Goal: Transaction & Acquisition: Purchase product/service

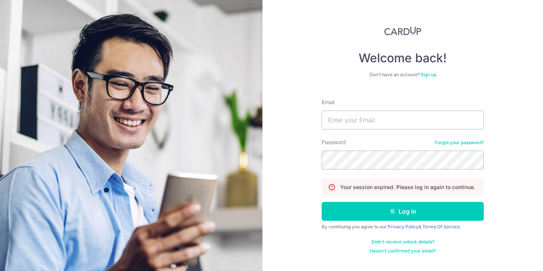
click at [341, 130] on form "Email Password Forgot your password? Your session expired. Please log in again …" at bounding box center [403, 173] width 162 height 161
click at [342, 122] on input "Email" at bounding box center [403, 119] width 162 height 19
type input "[EMAIL_ADDRESS][DOMAIN_NAME]"
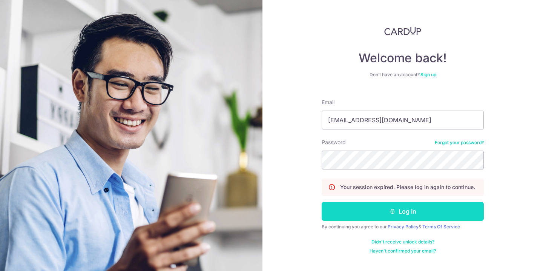
click at [377, 206] on button "Log in" at bounding box center [403, 211] width 162 height 19
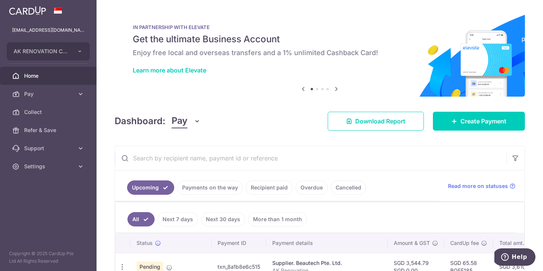
scroll to position [55, 0]
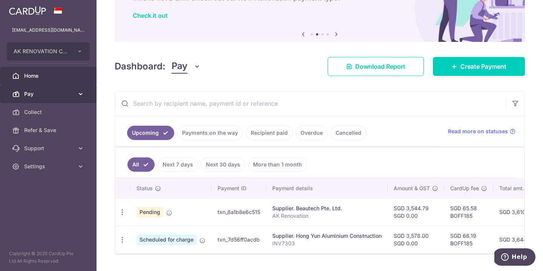
click at [48, 92] on span "Pay" at bounding box center [49, 94] width 50 height 8
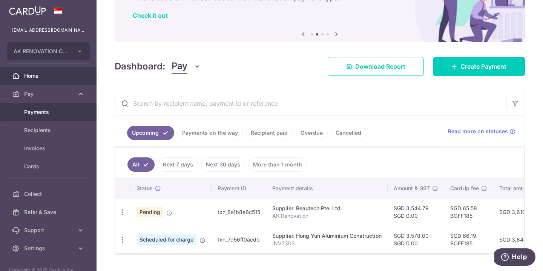
click at [36, 111] on span "Payments" at bounding box center [49, 112] width 50 height 8
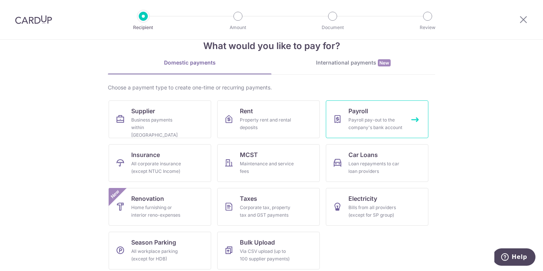
scroll to position [23, 0]
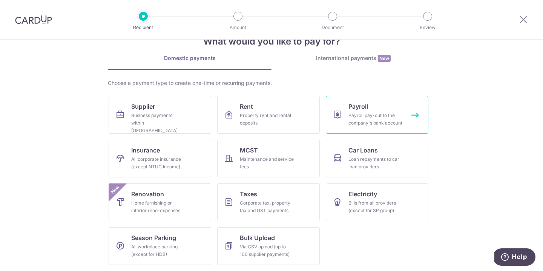
click at [379, 114] on div "Payroll pay-out to the company's bank account" at bounding box center [375, 119] width 54 height 15
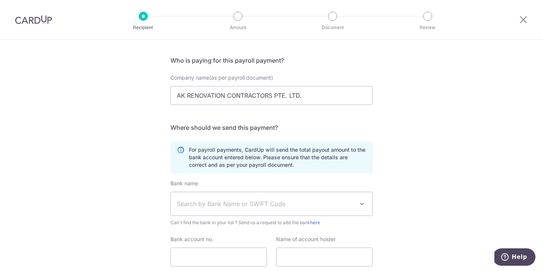
scroll to position [50, 0]
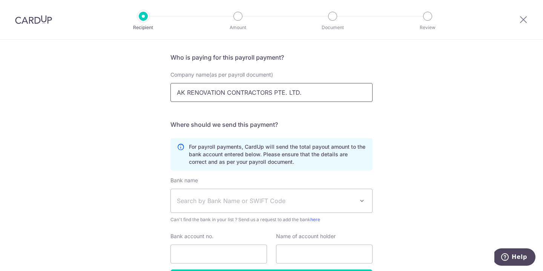
click at [186, 95] on input "AK RENOVATION CONTRACTORS PTE. LTD." at bounding box center [271, 92] width 202 height 19
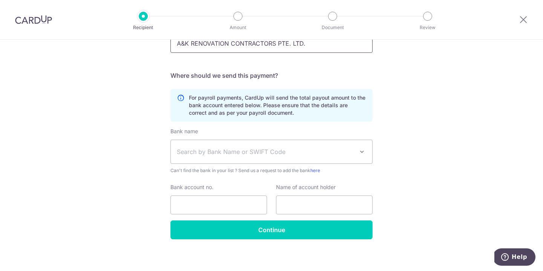
scroll to position [103, 0]
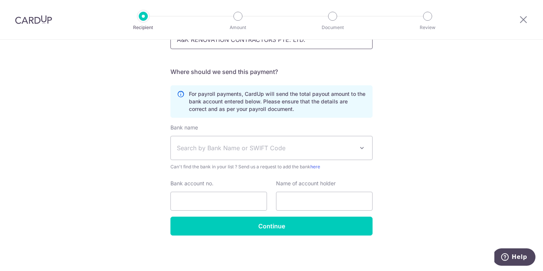
type input "A&K RENOVATION CONTRACTORS PTE. LTD."
click at [208, 146] on span "Search by Bank Name or SWIFT Code" at bounding box center [265, 147] width 177 height 9
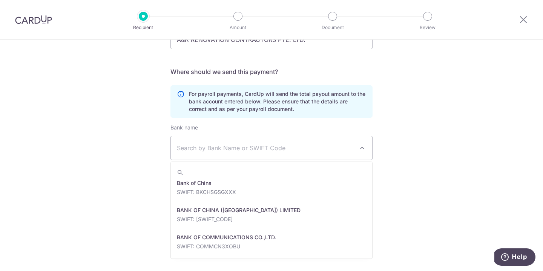
scroll to position [147, 0]
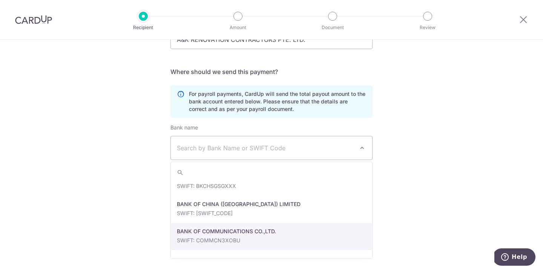
click at [101, 209] on div "Who would you like to pay? Your recipient does not need a CardUp account to rec…" at bounding box center [271, 104] width 543 height 334
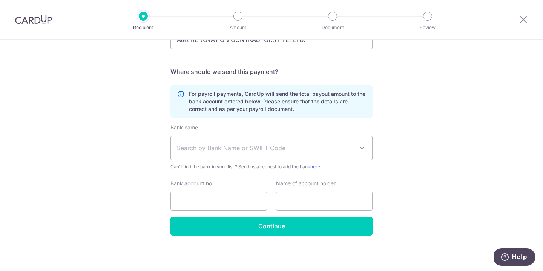
click at [222, 150] on span "Search by Bank Name or SWIFT Code" at bounding box center [265, 147] width 177 height 9
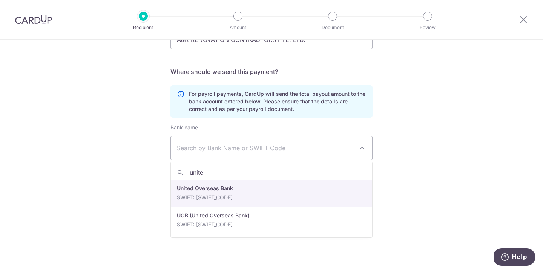
type input "united"
select select "23668"
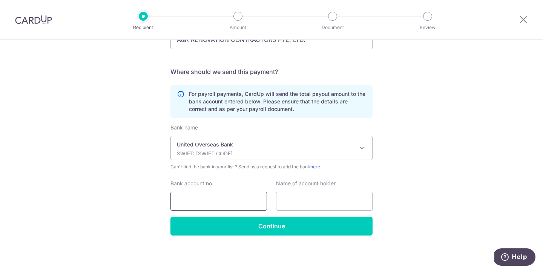
click at [204, 200] on input "Bank account no." at bounding box center [218, 200] width 97 height 19
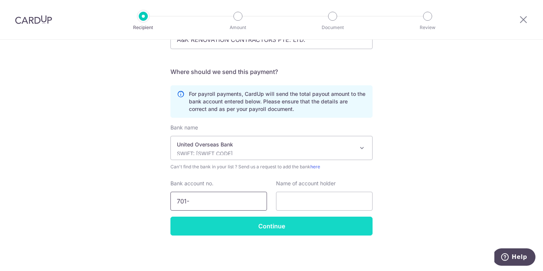
type input "7013593462"
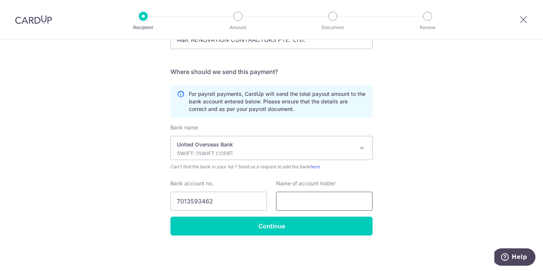
click at [305, 205] on input "text" at bounding box center [324, 200] width 97 height 19
type input "A&K Renovation Contractors Pte Ltd"
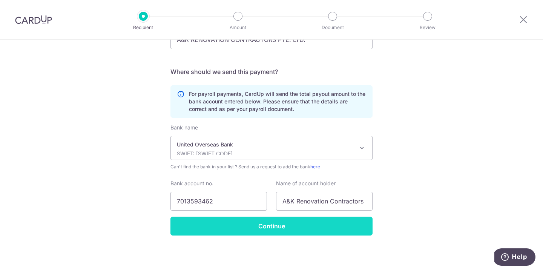
click at [280, 231] on input "Continue" at bounding box center [271, 225] width 202 height 19
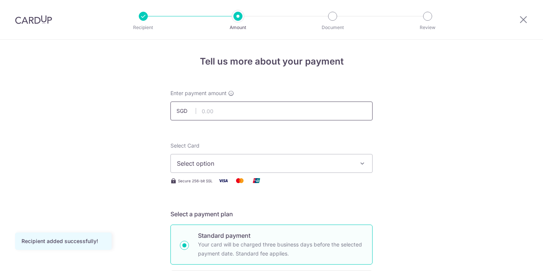
click at [217, 116] on input "text" at bounding box center [271, 110] width 202 height 19
type input "1"
click at [207, 163] on span "Select option" at bounding box center [265, 163] width 176 height 9
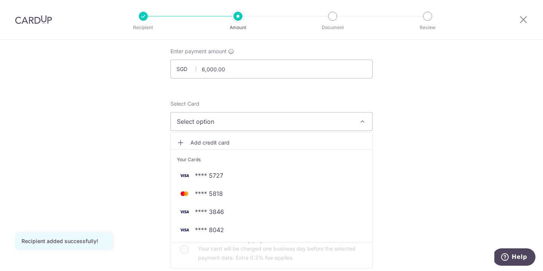
scroll to position [77, 0]
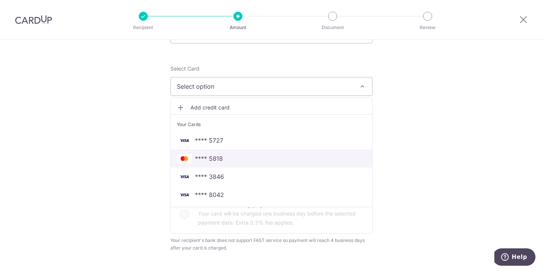
click at [219, 161] on span "**** 5818" at bounding box center [209, 158] width 28 height 9
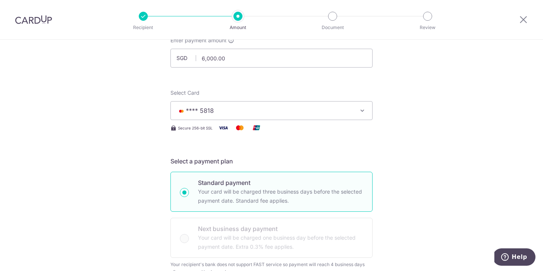
scroll to position [0, 0]
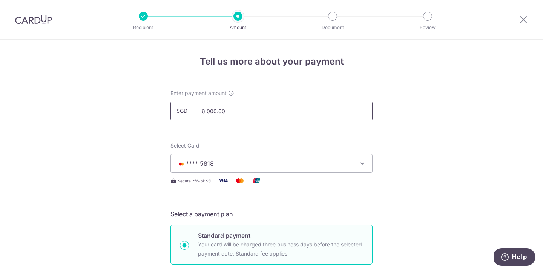
click at [244, 112] on input "6,000.00" at bounding box center [271, 110] width 202 height 19
type input "10,000.00"
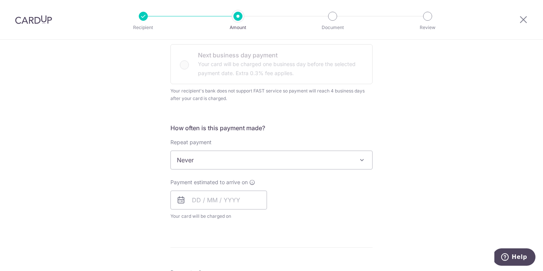
scroll to position [231, 0]
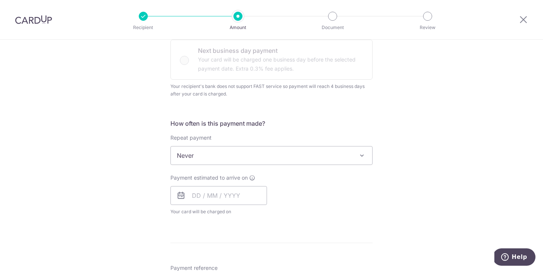
click at [200, 155] on span "Never" at bounding box center [271, 155] width 201 height 18
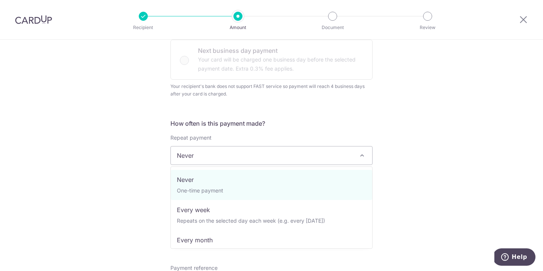
click at [200, 155] on span "Never" at bounding box center [271, 155] width 201 height 18
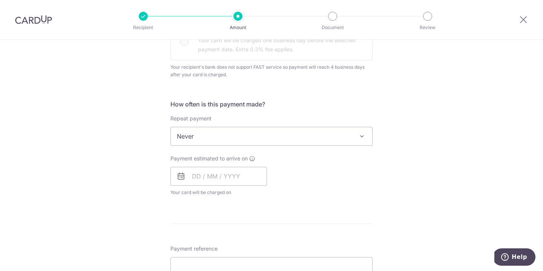
scroll to position [261, 0]
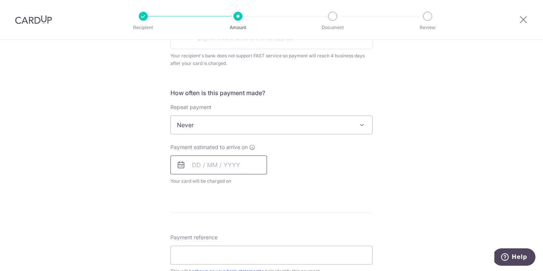
click at [205, 159] on input "text" at bounding box center [218, 164] width 97 height 19
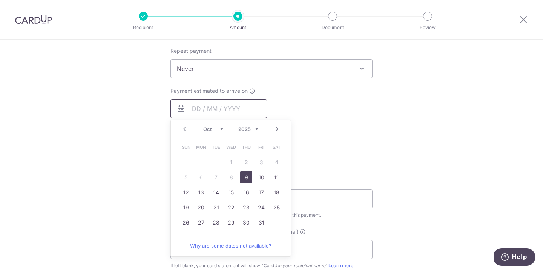
scroll to position [318, 0]
click at [242, 178] on link "9" at bounding box center [246, 177] width 12 height 12
type input "09/10/2025"
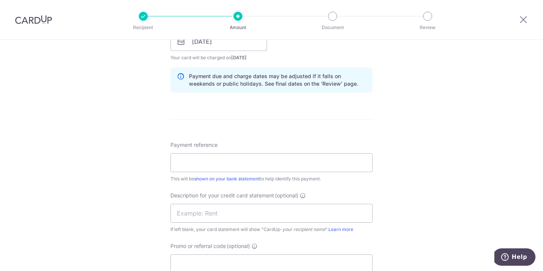
scroll to position [386, 0]
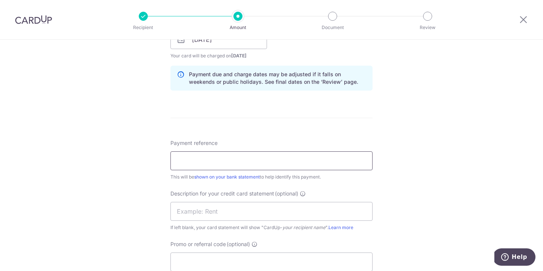
click at [196, 162] on input "Payment reference" at bounding box center [271, 160] width 202 height 19
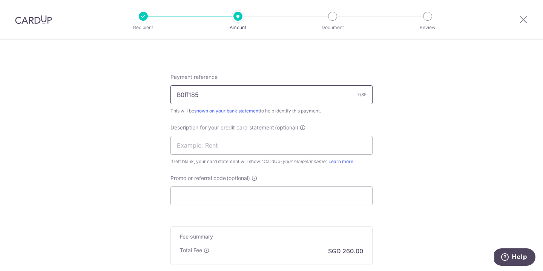
scroll to position [464, 0]
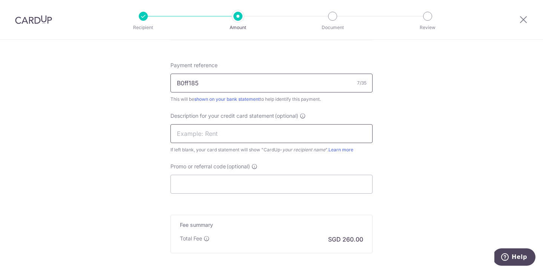
type input "B0ff185"
click at [187, 131] on input "text" at bounding box center [271, 133] width 202 height 19
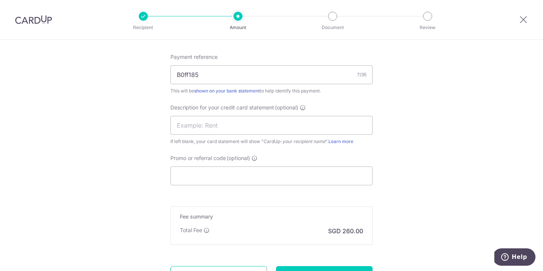
click at [189, 177] on input "Promo or referral code (optional)" at bounding box center [271, 175] width 202 height 19
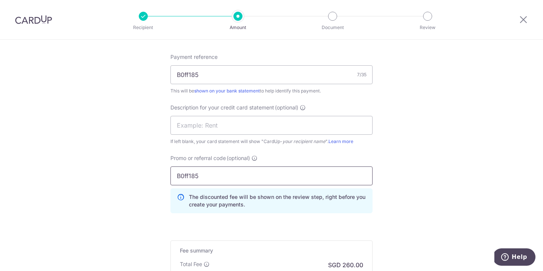
type input "B0ff185"
click at [200, 130] on input "text" at bounding box center [271, 125] width 202 height 19
type input "B"
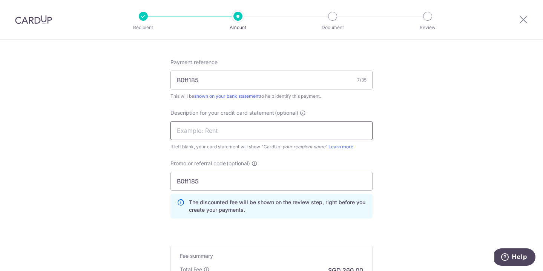
scroll to position [577, 0]
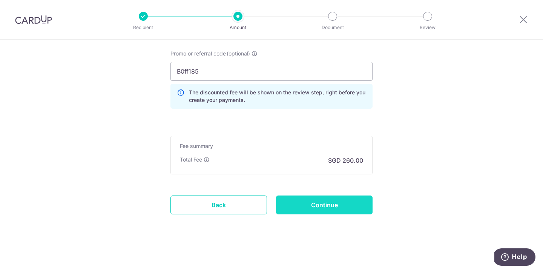
click at [291, 201] on input "Continue" at bounding box center [324, 204] width 97 height 19
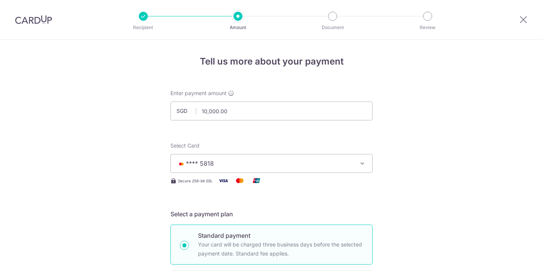
scroll to position [587, 0]
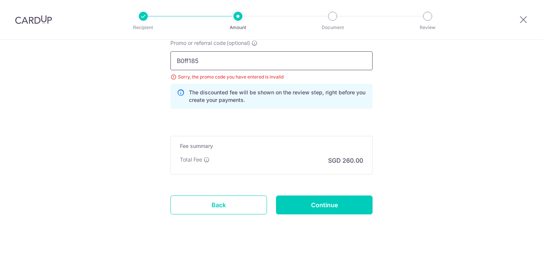
click at [192, 70] on input "B0ff185" at bounding box center [271, 60] width 202 height 19
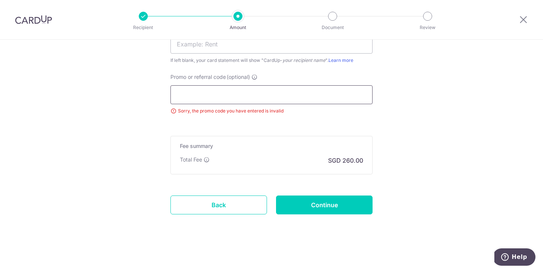
scroll to position [553, 0]
click at [310, 203] on input "Continue" at bounding box center [324, 204] width 97 height 19
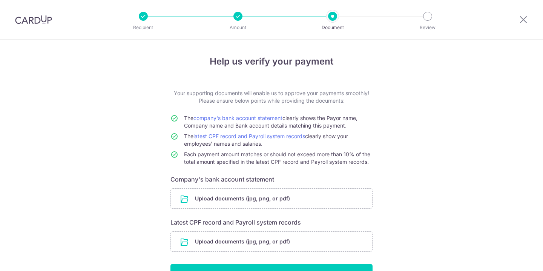
scroll to position [47, 0]
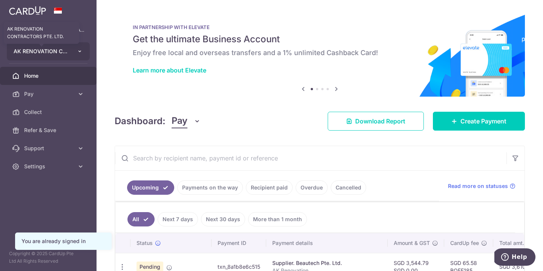
click at [61, 53] on span "AK RENOVATION CONTRACTORS PTE. LTD." at bounding box center [42, 51] width 56 height 8
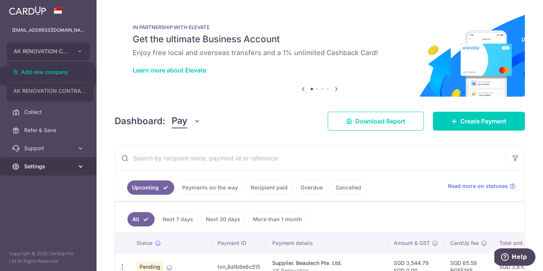
click at [47, 167] on span "Settings" at bounding box center [49, 166] width 50 height 8
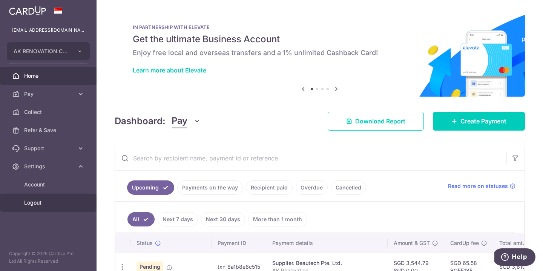
click at [38, 205] on span "Logout" at bounding box center [49, 203] width 50 height 8
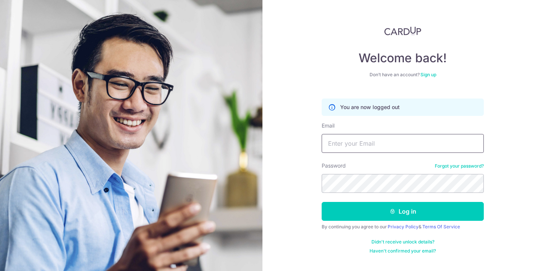
click at [359, 141] on input "Email" at bounding box center [403, 143] width 162 height 19
type input "[EMAIL_ADDRESS][DOMAIN_NAME]"
click at [322, 202] on button "Log in" at bounding box center [403, 211] width 162 height 19
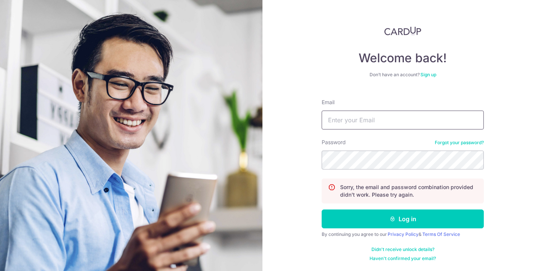
click at [360, 126] on input "Email" at bounding box center [403, 119] width 162 height 19
type input "[EMAIL_ADDRESS][DOMAIN_NAME]"
click at [322, 209] on button "Log in" at bounding box center [403, 218] width 162 height 19
click at [449, 146] on div "Password Forgot your password?" at bounding box center [403, 153] width 162 height 31
click at [450, 141] on link "Forgot your password?" at bounding box center [459, 142] width 49 height 6
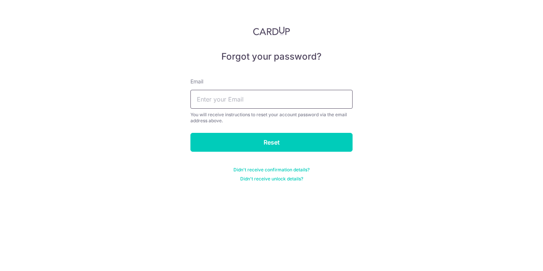
click at [218, 104] on input "text" at bounding box center [271, 99] width 162 height 19
type input "[EMAIL_ADDRESS][DOMAIN_NAME]"
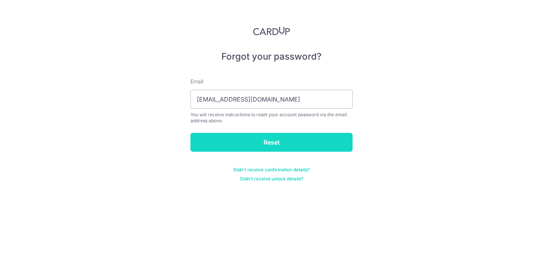
click at [214, 135] on input "Reset" at bounding box center [271, 142] width 162 height 19
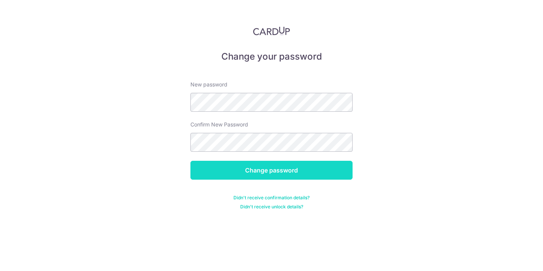
click at [237, 172] on input "Change password" at bounding box center [271, 170] width 162 height 19
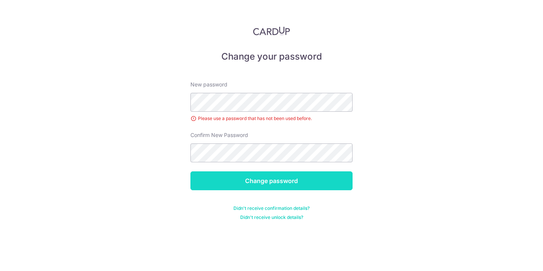
click at [234, 175] on input "Change password" at bounding box center [271, 180] width 162 height 19
